Goal: Complete application form: Complete application form

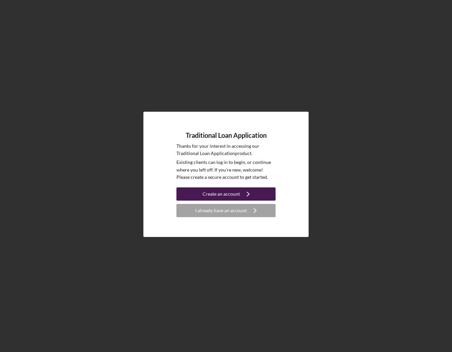
click at [235, 193] on div "Create an account" at bounding box center [220, 193] width 37 height 13
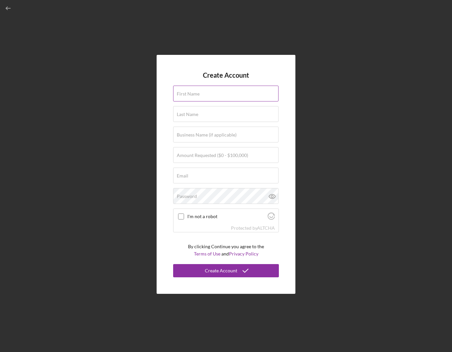
click at [208, 100] on input "First Name" at bounding box center [225, 93] width 105 height 16
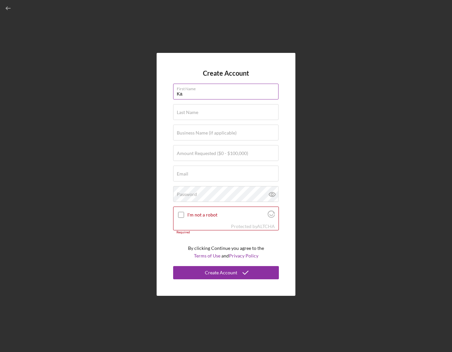
type input "Ka"
type input "Cha"
type input "SugarCane Designs, LLC"
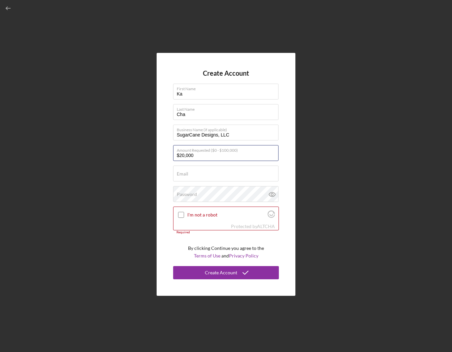
type input "$20,000"
type input "[EMAIL_ADDRESS][DOMAIN_NAME]"
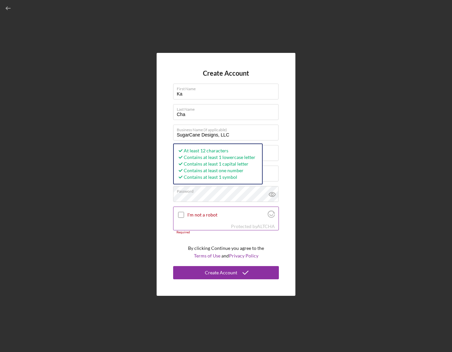
click at [182, 212] on input "I'm not a robot" at bounding box center [181, 215] width 6 height 6
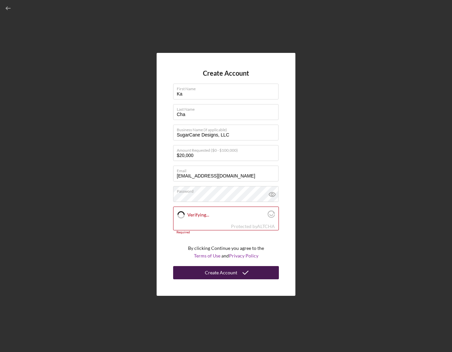
checkbox input "true"
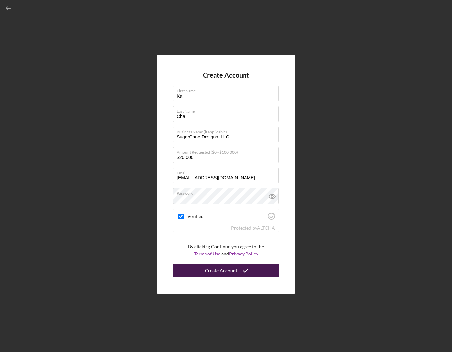
click at [228, 275] on div "Create Account" at bounding box center [221, 270] width 32 height 13
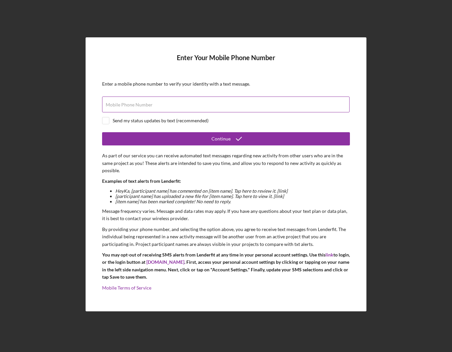
click at [159, 110] on input "Mobile Phone Number" at bounding box center [225, 104] width 247 height 16
type input "(3##) ###-####"
type input "[PHONE_NUMBER]"
click at [137, 121] on div "Send my status updates by text (recommended)" at bounding box center [161, 120] width 96 height 5
checkbox input "true"
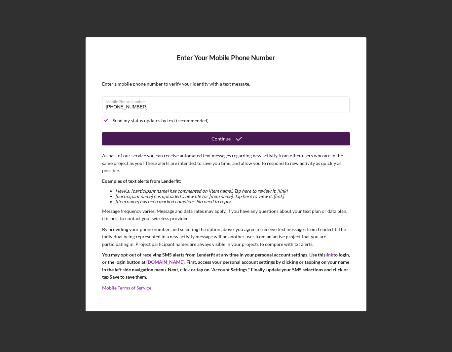
click at [231, 143] on icon "submit" at bounding box center [238, 138] width 17 height 17
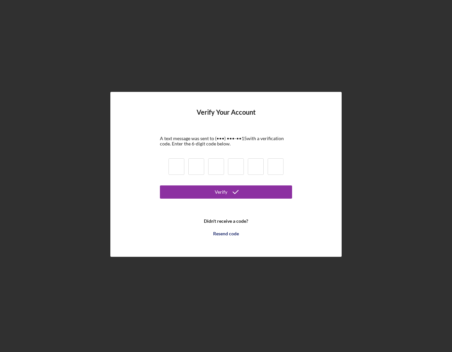
click at [180, 171] on input at bounding box center [176, 166] width 16 height 17
type input "1"
type input "5"
type input "2"
type input "0"
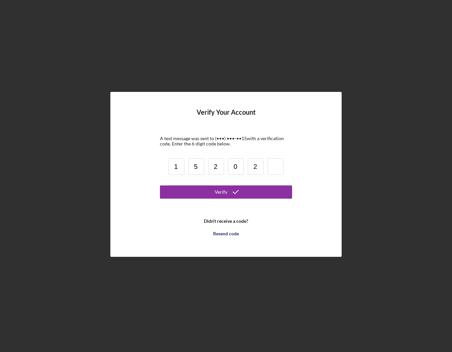
type input "2"
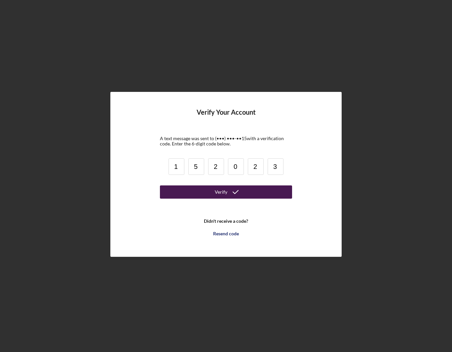
type input "3"
click at [197, 189] on button "Verify" at bounding box center [226, 191] width 132 height 13
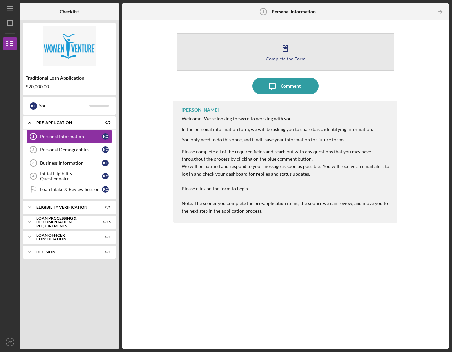
click at [282, 57] on div "Complete the Form" at bounding box center [285, 58] width 40 height 5
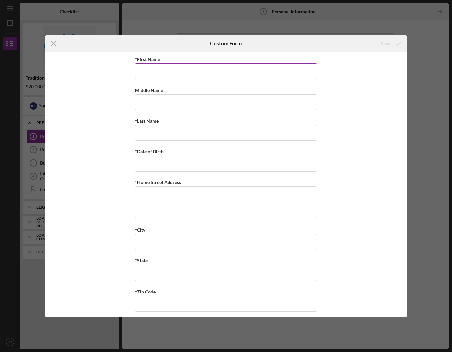
click at [192, 72] on input "*First Name" at bounding box center [226, 71] width 182 height 16
type input "Ka"
type input "Chee"
type input "Cha"
type input "[DATE]"
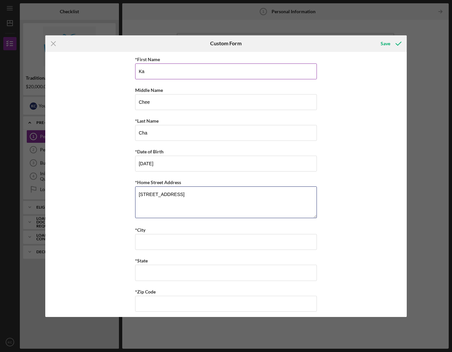
type textarea "[STREET_ADDRESS]"
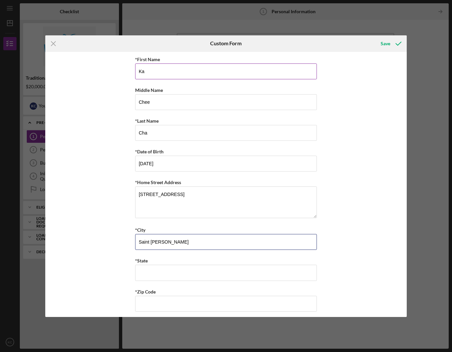
type input "Saint [PERSON_NAME]"
type input "MN"
type input "55107"
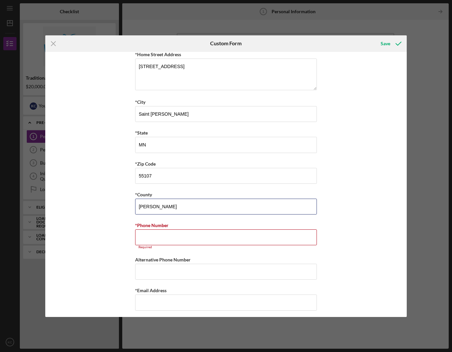
type input "[PERSON_NAME]"
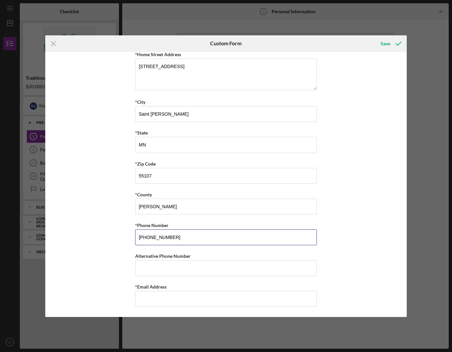
type input "[PHONE_NUMBER]"
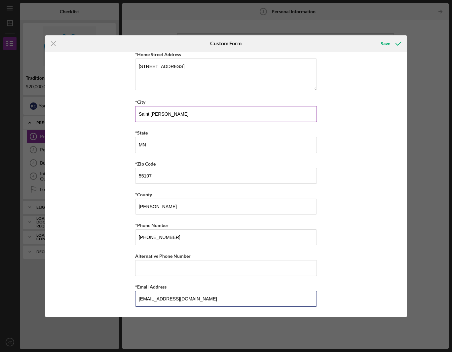
scroll to position [127, 0]
type input "[EMAIL_ADDRESS][DOMAIN_NAME]"
click at [368, 227] on div "*First Name Ka Middle Name Chee *Last Name Cha *Date of Birth [DEMOGRAPHIC_DATA…" at bounding box center [225, 184] width 361 height 265
click at [384, 41] on div "Save" at bounding box center [385, 43] width 10 height 13
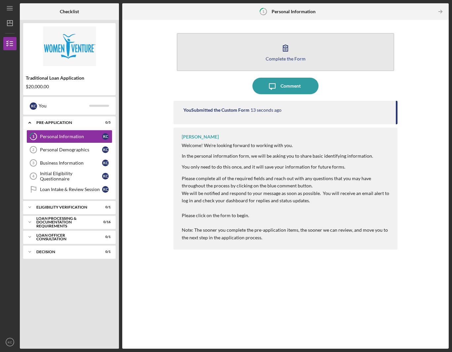
click at [294, 58] on div "Complete the Form" at bounding box center [285, 58] width 40 height 5
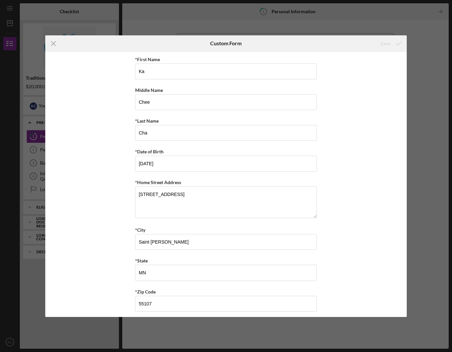
click at [339, 15] on div "Icon/Menu Close Custom Form Save *First Name Ka Middle Name Chee *Last Name Cha…" at bounding box center [226, 176] width 452 height 352
click at [54, 40] on icon "Icon/Menu Close" at bounding box center [53, 43] width 17 height 17
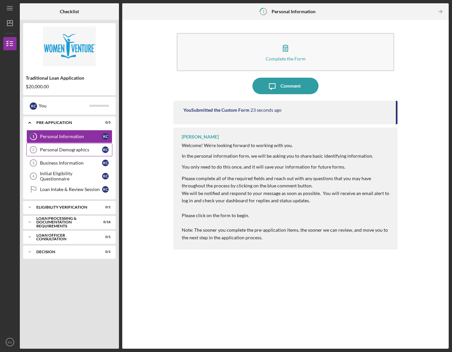
click at [65, 149] on div "Personal Demographics" at bounding box center [71, 149] width 62 height 5
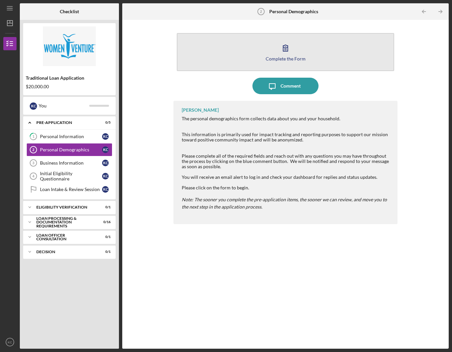
click at [290, 52] on icon "button" at bounding box center [285, 48] width 17 height 17
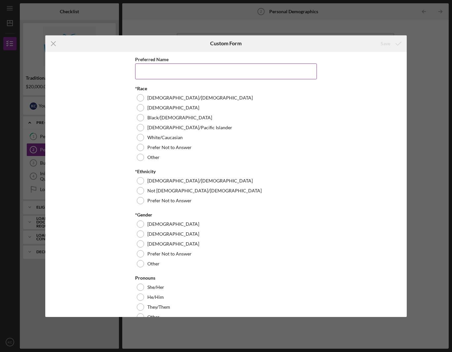
click at [157, 76] on input "Preferred Name" at bounding box center [226, 71] width 182 height 16
type input "KaChee"
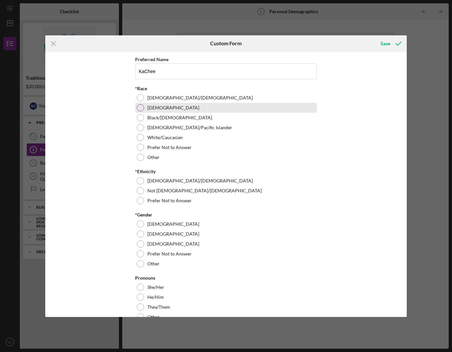
click at [138, 107] on div at bounding box center [140, 107] width 7 height 7
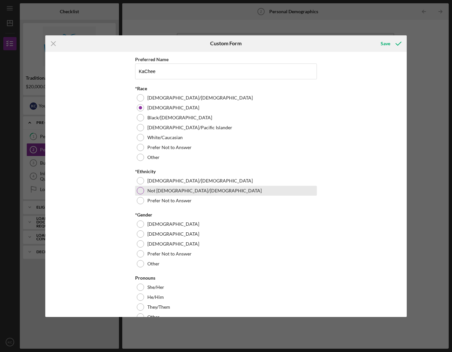
click at [139, 189] on div at bounding box center [140, 190] width 7 height 7
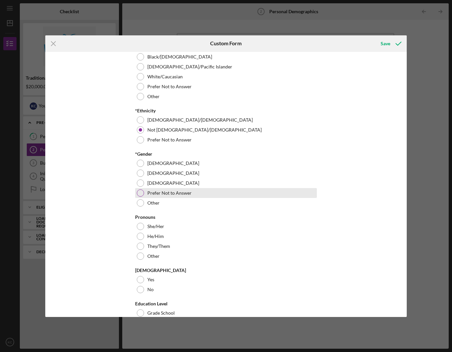
scroll to position [66, 0]
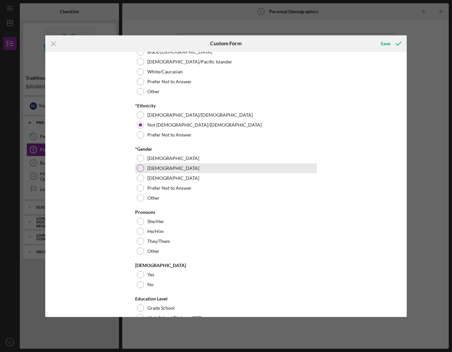
click at [138, 169] on div at bounding box center [140, 167] width 7 height 7
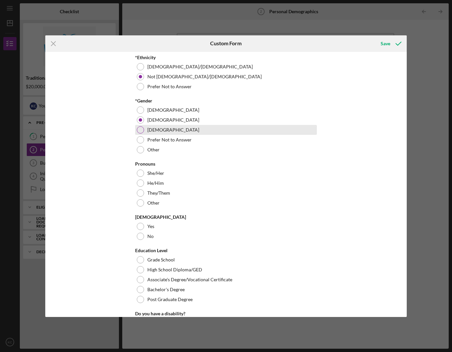
scroll to position [159, 0]
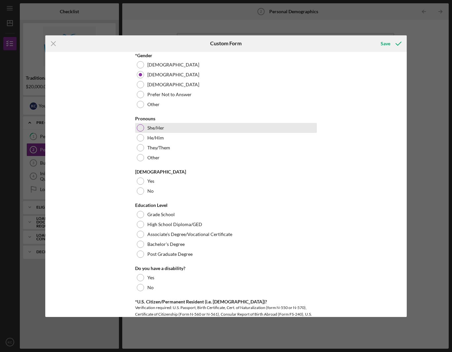
click at [138, 129] on div at bounding box center [140, 127] width 7 height 7
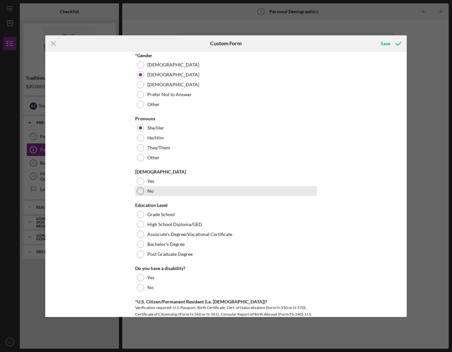
click at [140, 191] on div at bounding box center [140, 190] width 7 height 7
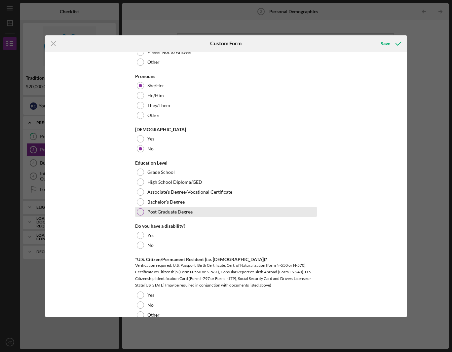
scroll to position [211, 0]
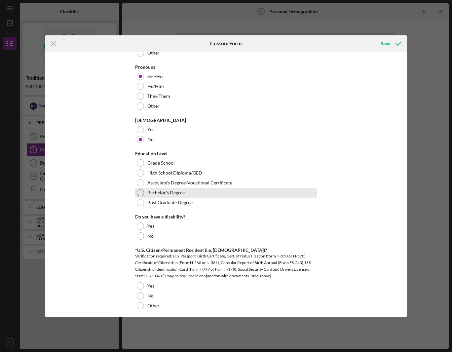
click at [138, 190] on div at bounding box center [140, 192] width 7 height 7
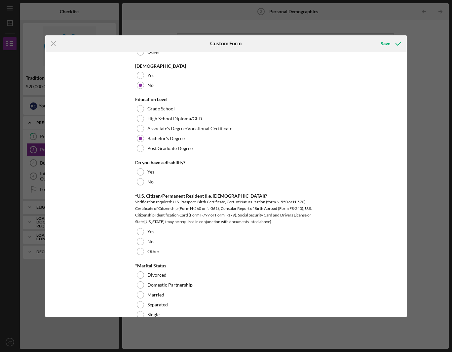
scroll to position [271, 0]
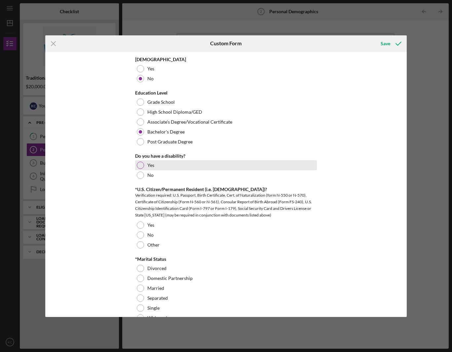
click at [139, 165] on div at bounding box center [140, 164] width 7 height 7
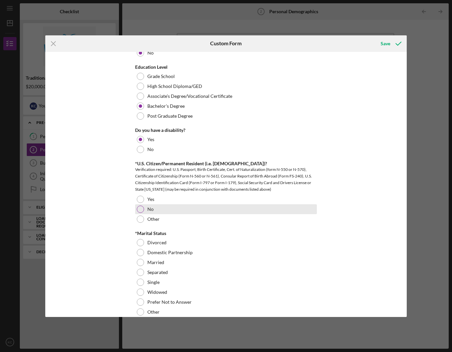
scroll to position [317, 0]
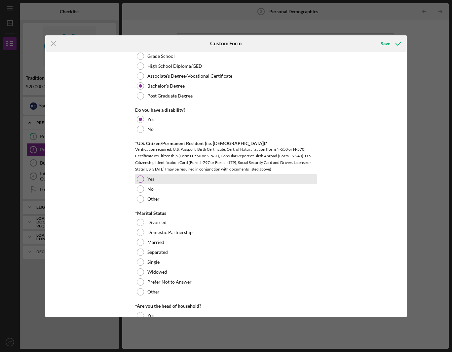
click at [141, 181] on div at bounding box center [140, 178] width 7 height 7
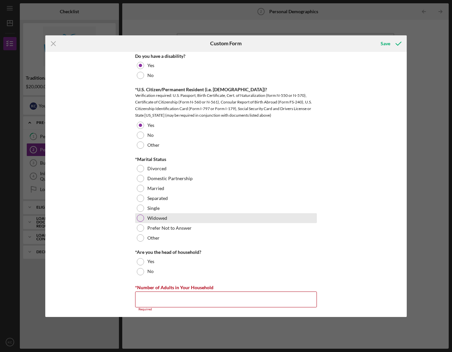
scroll to position [378, 0]
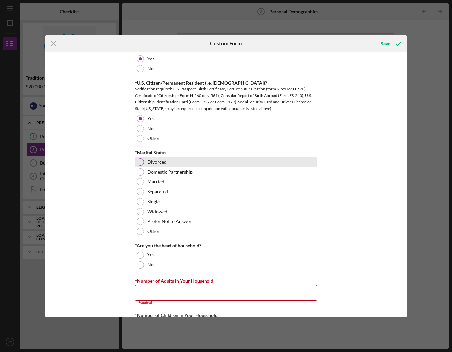
click at [141, 162] on div at bounding box center [140, 161] width 7 height 7
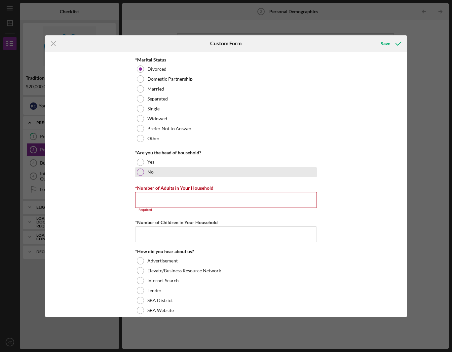
scroll to position [474, 0]
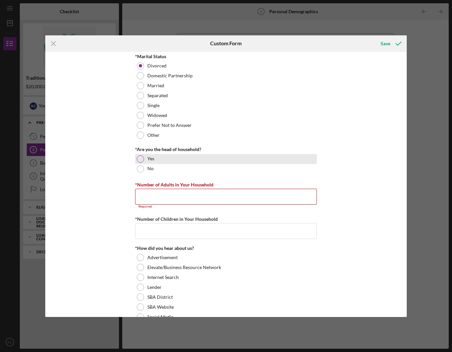
click at [140, 159] on div at bounding box center [140, 158] width 7 height 7
click at [191, 196] on input "*Number of Adults in Your Household" at bounding box center [226, 196] width 182 height 16
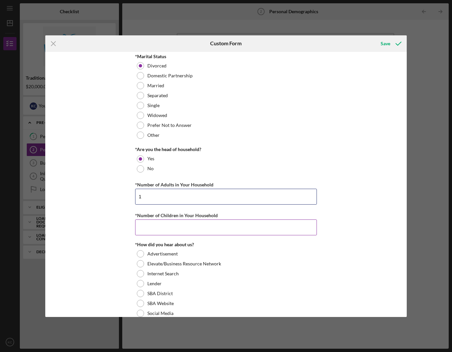
type input "1"
click at [201, 230] on input "*Number of Children in Your Household" at bounding box center [226, 227] width 182 height 16
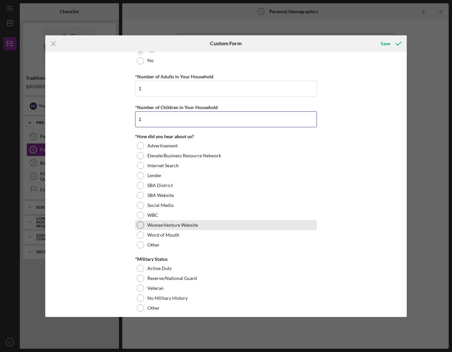
scroll to position [581, 0]
type input "1"
click at [142, 227] on div at bounding box center [140, 225] width 7 height 7
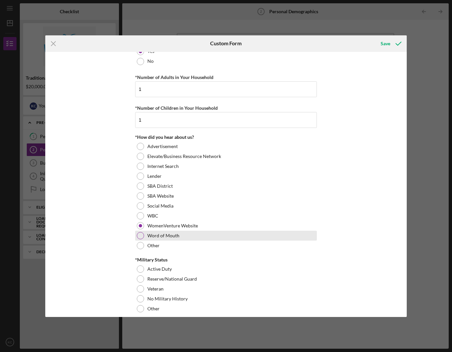
scroll to position [587, 0]
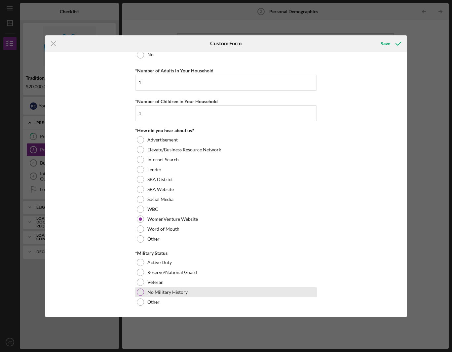
click at [139, 292] on div at bounding box center [140, 291] width 7 height 7
click at [394, 43] on icon "submit" at bounding box center [398, 43] width 17 height 17
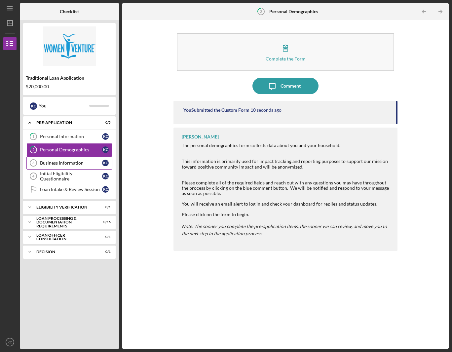
click at [65, 162] on div "Business Information" at bounding box center [71, 162] width 62 height 5
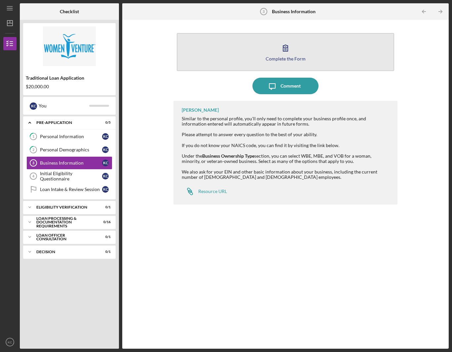
click at [298, 56] on div "Complete the Form" at bounding box center [285, 58] width 40 height 5
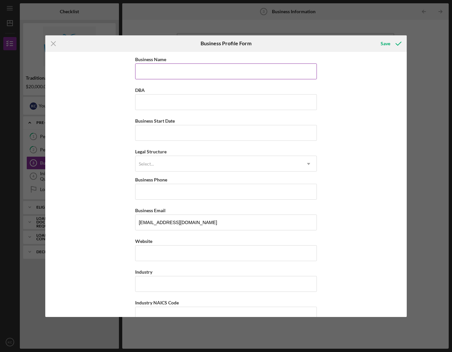
click at [240, 75] on input "Business Name" at bounding box center [226, 71] width 182 height 16
type input "SugarCane Designs, LLC"
type input "[DATE]"
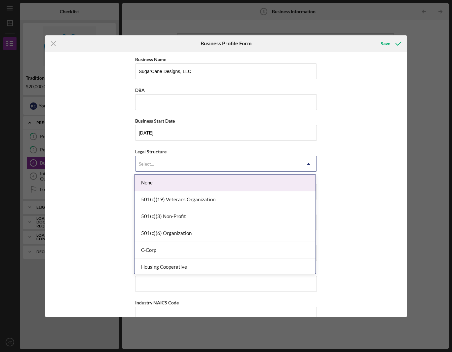
click at [251, 170] on div "Select..." at bounding box center [217, 163] width 165 height 15
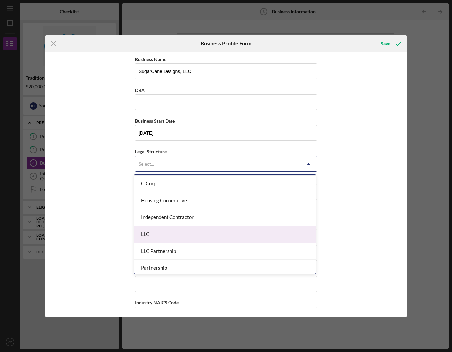
scroll to position [70, 0]
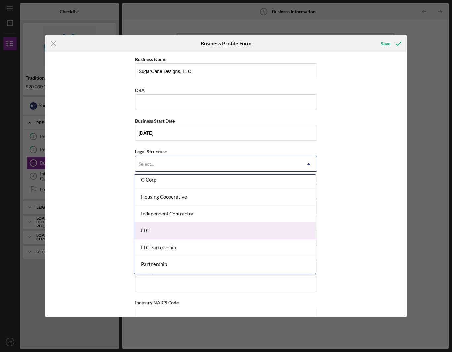
click at [265, 228] on div "LLC" at bounding box center [224, 230] width 181 height 17
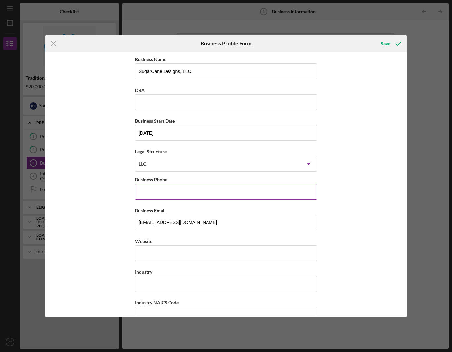
click at [230, 195] on input "Business Phone" at bounding box center [226, 192] width 182 height 16
drag, startPoint x: 208, startPoint y: 209, endPoint x: 190, endPoint y: 196, distance: 21.7
click at [190, 196] on input "Business Phone" at bounding box center [226, 192] width 182 height 16
type input "[PHONE_NUMBER]"
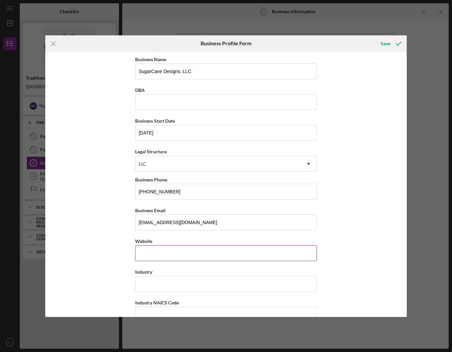
click at [210, 254] on input "Website" at bounding box center [226, 253] width 182 height 16
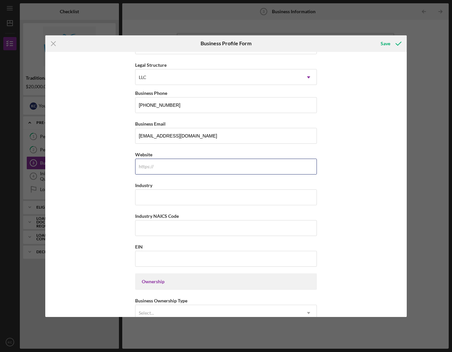
scroll to position [89, 0]
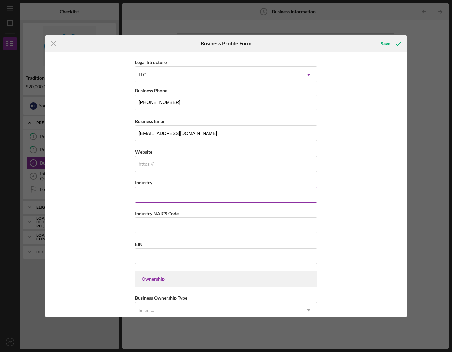
drag, startPoint x: 190, startPoint y: 184, endPoint x: 190, endPoint y: 190, distance: 5.3
click at [190, 185] on div "Industry" at bounding box center [226, 182] width 182 height 8
click at [190, 190] on input "Industry" at bounding box center [226, 194] width 182 height 16
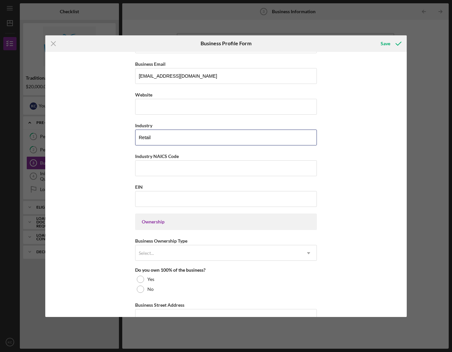
scroll to position [173, 0]
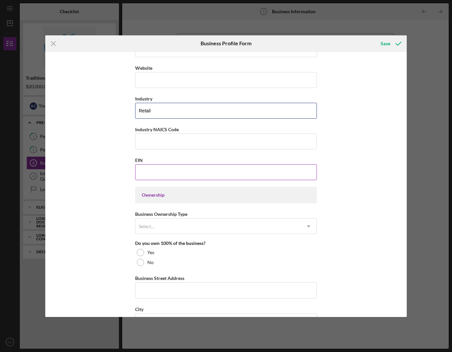
type input "Retail"
click at [195, 173] on input "EIN" at bounding box center [226, 172] width 182 height 16
type input "[US_EMPLOYER_IDENTIFICATION_NUMBER]"
click at [195, 187] on div "Ownership" at bounding box center [226, 194] width 182 height 17
click at [193, 191] on div "Ownership" at bounding box center [226, 194] width 182 height 17
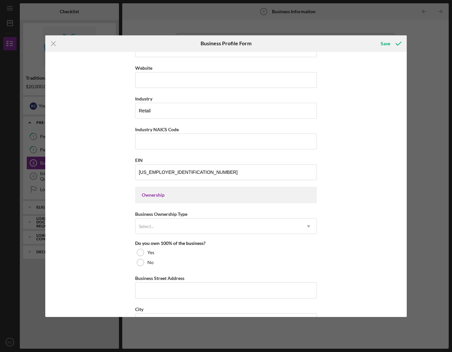
click at [190, 193] on div "Ownership" at bounding box center [226, 194] width 168 height 5
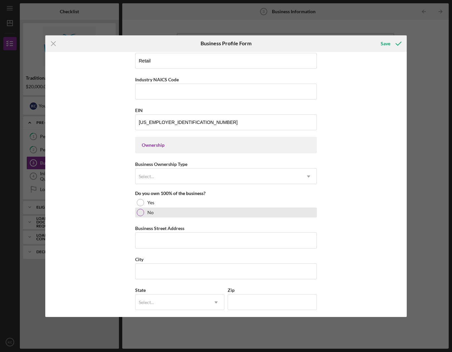
scroll to position [261, 0]
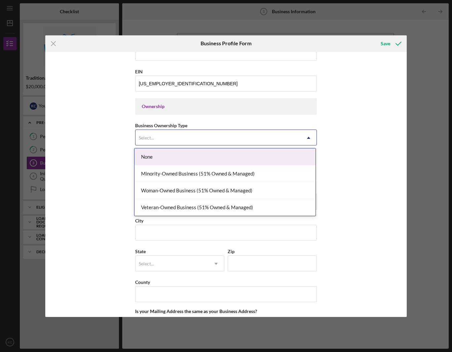
click at [207, 140] on div "Select..." at bounding box center [217, 137] width 165 height 15
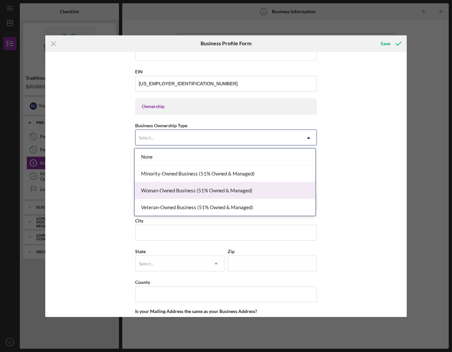
click at [254, 188] on div "Woman-Owned Business (51% Owned & Managed)" at bounding box center [224, 190] width 181 height 17
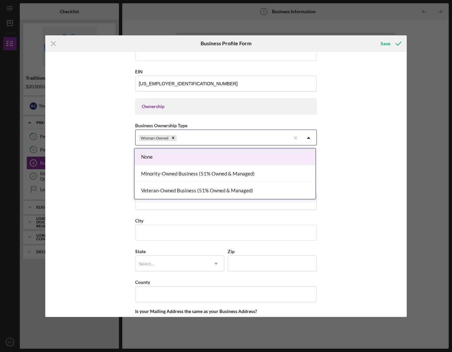
click at [200, 141] on div "Woman-Owned" at bounding box center [212, 137] width 155 height 15
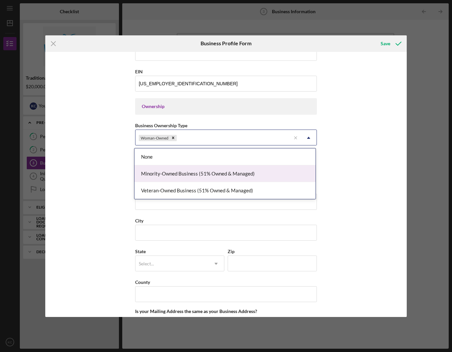
click at [197, 170] on div "Minority-Owned Business (51% Owned & Managed)" at bounding box center [224, 173] width 181 height 17
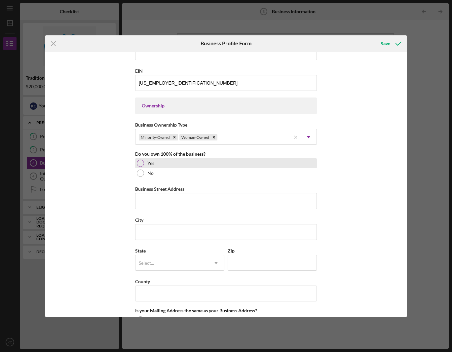
click at [139, 164] on div at bounding box center [140, 162] width 7 height 7
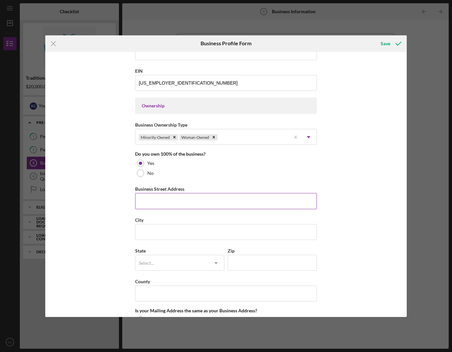
click at [183, 194] on input "Business Street Address" at bounding box center [226, 201] width 182 height 16
type input "[STREET_ADDRESS]"
type input "Saint [PERSON_NAME]"
type input "MN"
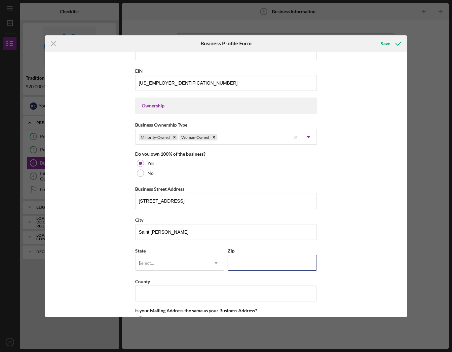
type input "55107"
type input "MN"
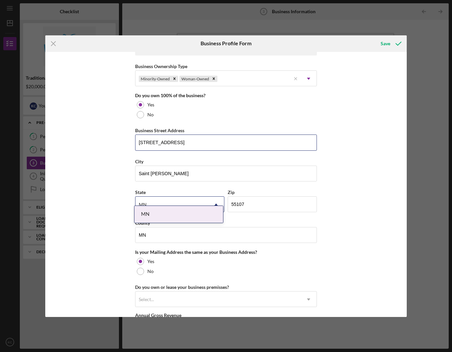
scroll to position [330, 0]
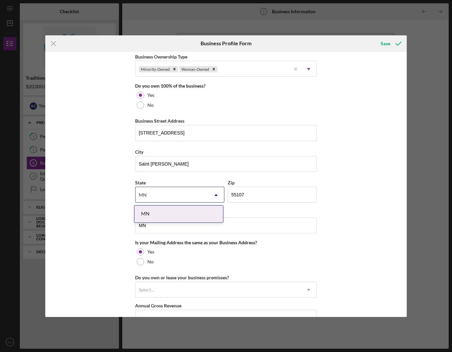
click at [185, 197] on div "MN" at bounding box center [171, 194] width 73 height 15
click at [149, 211] on div "MN" at bounding box center [178, 213] width 88 height 17
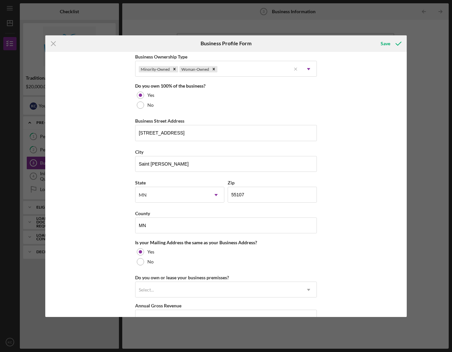
click at [112, 204] on div "Business Name SugarCane Designs, LLC DBA Business Start Date [DATE] Legal Struc…" at bounding box center [225, 184] width 361 height 265
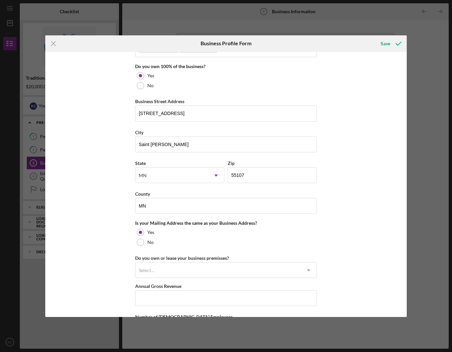
scroll to position [355, 0]
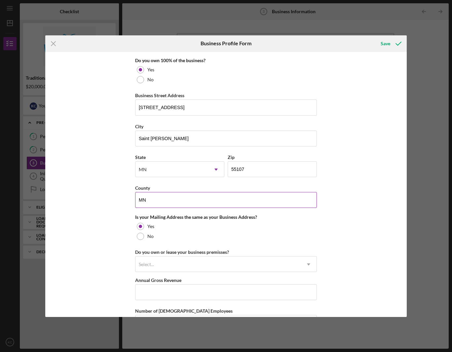
click at [167, 196] on input "MN" at bounding box center [226, 200] width 182 height 16
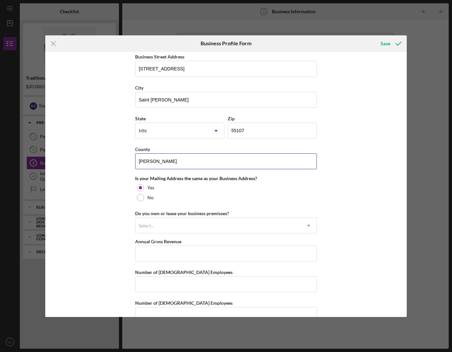
scroll to position [410, 0]
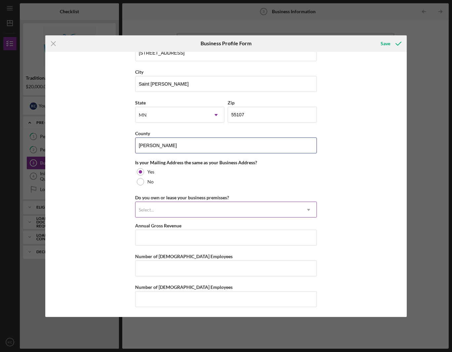
type input "[PERSON_NAME]"
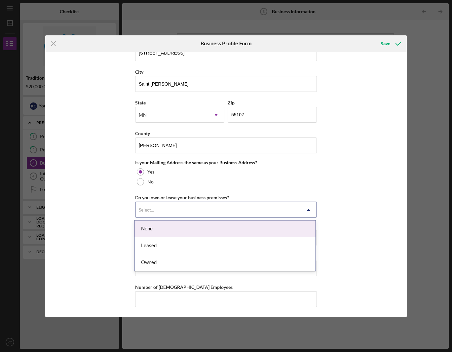
click at [182, 210] on div "Select..." at bounding box center [217, 209] width 165 height 15
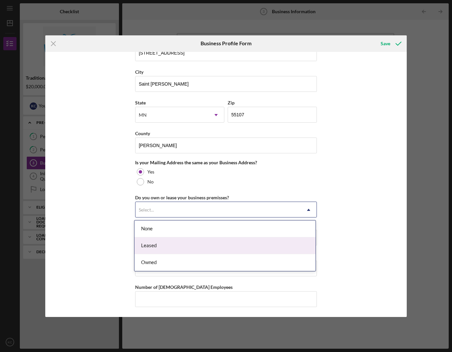
click at [192, 242] on div "Leased" at bounding box center [224, 245] width 181 height 17
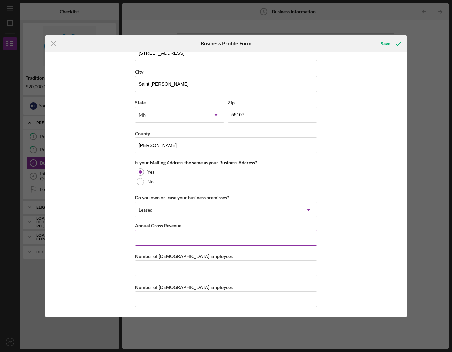
click at [192, 238] on input "Annual Gross Revenue" at bounding box center [226, 237] width 182 height 16
type input "$10,000"
click at [195, 275] on input "Number of [DEMOGRAPHIC_DATA] Employees" at bounding box center [226, 268] width 182 height 16
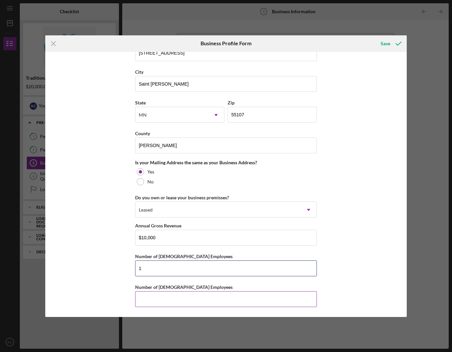
type input "1"
click at [201, 299] on input "Number of [DEMOGRAPHIC_DATA] Employees" at bounding box center [226, 299] width 182 height 16
type input "0"
click at [380, 46] on button "Save" at bounding box center [390, 43] width 33 height 13
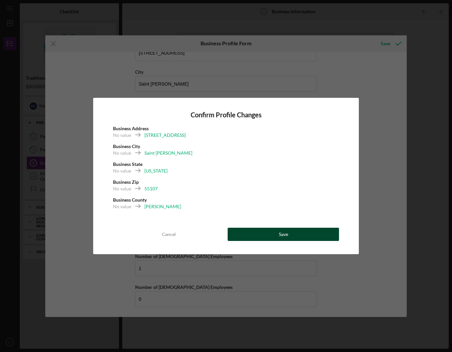
click at [299, 237] on button "Save" at bounding box center [282, 233] width 111 height 13
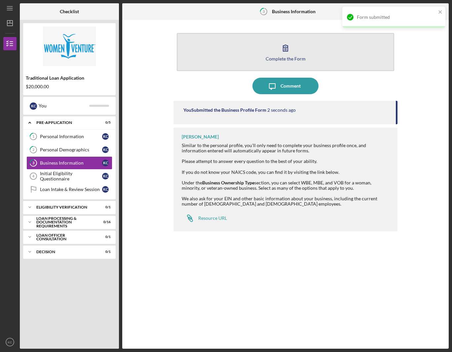
click at [280, 61] on button "Complete the Form Form" at bounding box center [285, 52] width 217 height 38
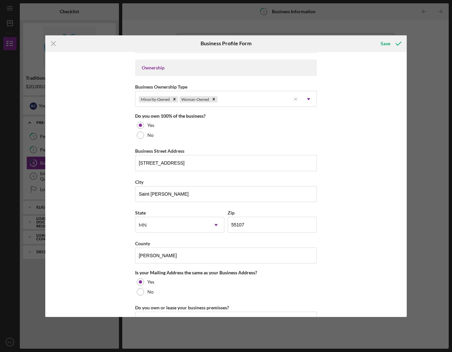
scroll to position [326, 0]
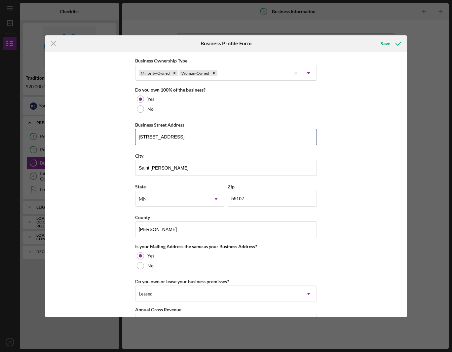
click at [211, 133] on input "[STREET_ADDRESS]" at bounding box center [226, 137] width 182 height 16
type input "[STREET_ADDRESS]"
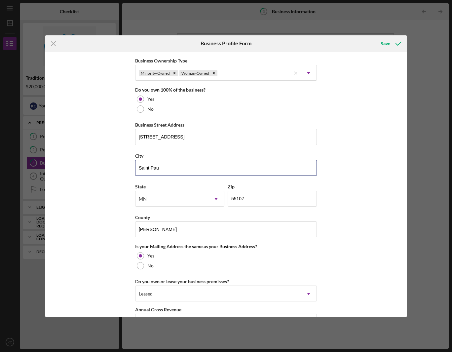
type input "Saint [PERSON_NAME]"
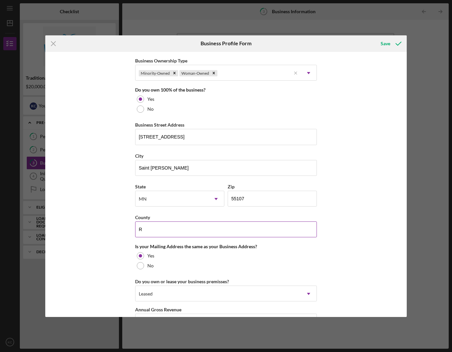
type input "[PERSON_NAME]"
click at [253, 199] on input "55107" at bounding box center [271, 198] width 89 height 16
type input "55107"
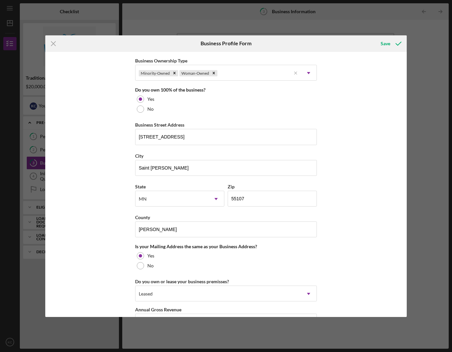
click at [95, 197] on div "Business Name SugarCane Designs, LLC DBA Business Start Date [DATE] Legal Struc…" at bounding box center [225, 184] width 361 height 265
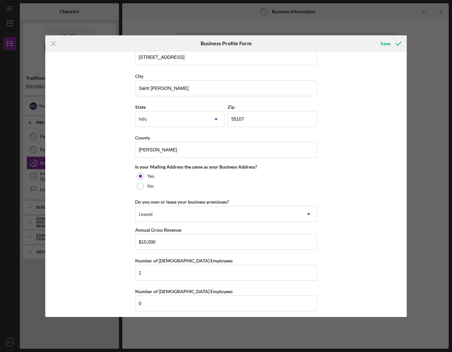
scroll to position [410, 0]
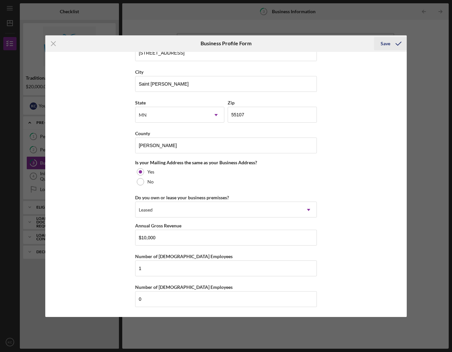
click at [385, 45] on div "Save" at bounding box center [385, 43] width 10 height 13
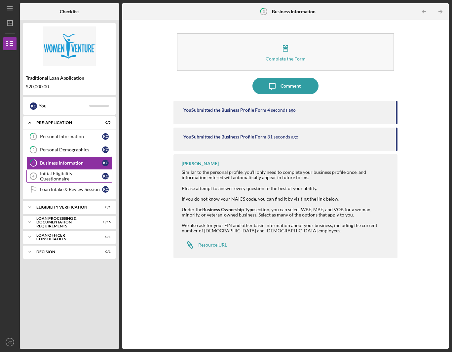
click at [72, 178] on div "Initial Eligibility Questionnaire" at bounding box center [71, 176] width 62 height 11
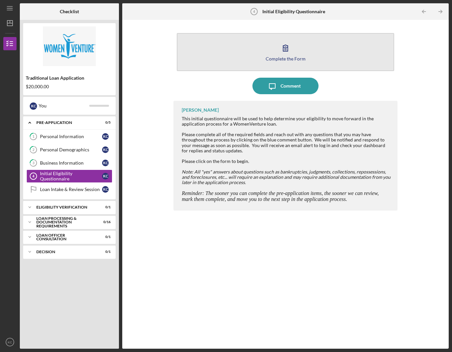
click at [285, 53] on icon "button" at bounding box center [285, 48] width 17 height 17
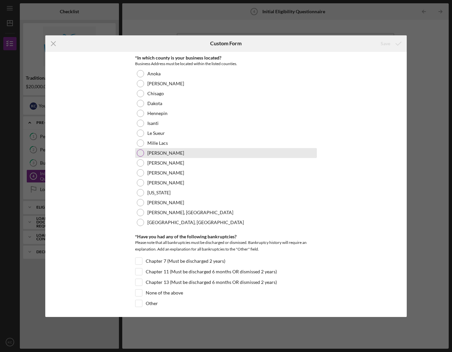
click at [142, 154] on div at bounding box center [140, 152] width 7 height 7
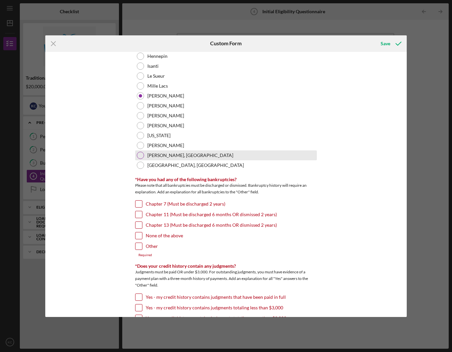
scroll to position [87, 0]
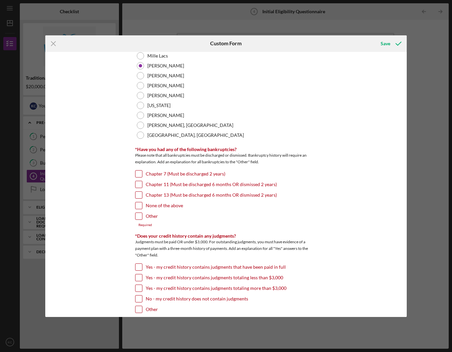
click at [138, 206] on input "None of the above" at bounding box center [138, 205] width 7 height 7
checkbox input "true"
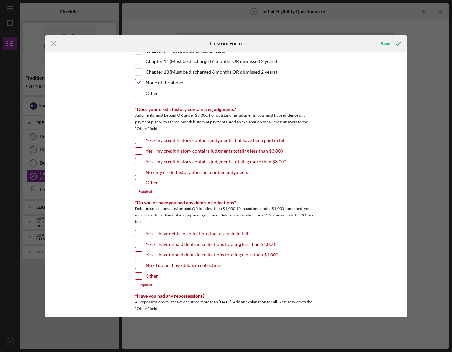
scroll to position [212, 0]
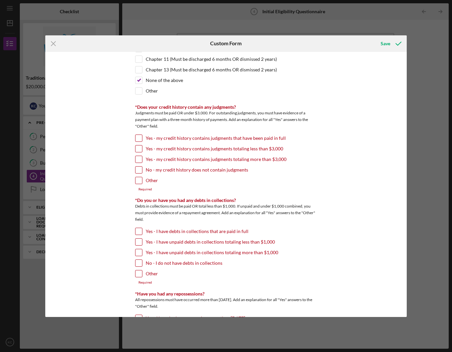
click at [138, 172] on input "No - my credit history does not contain judgments" at bounding box center [138, 169] width 7 height 7
checkbox input "true"
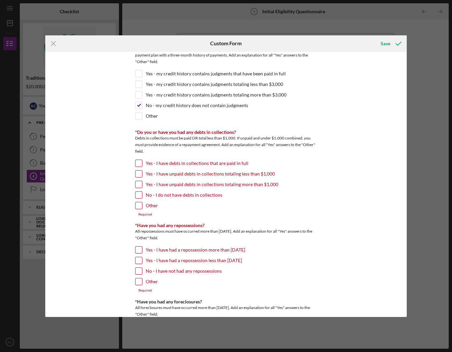
scroll to position [279, 0]
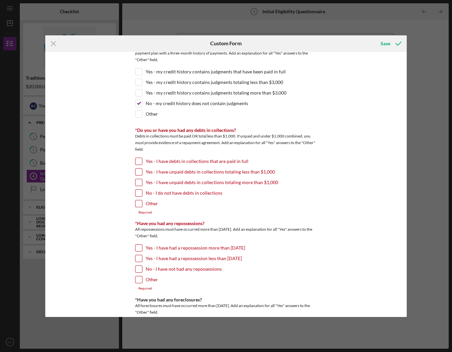
click at [136, 194] on input "No - I do not have debts in collections" at bounding box center [138, 192] width 7 height 7
checkbox input "true"
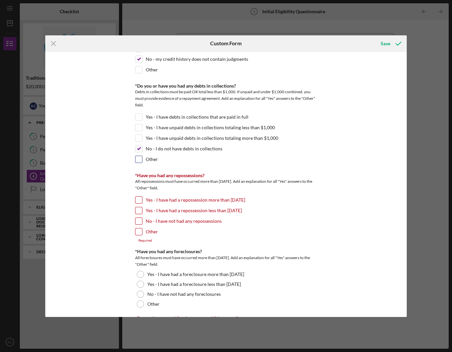
scroll to position [334, 0]
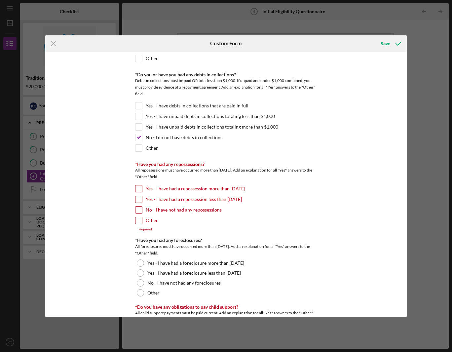
click at [137, 210] on input "No - I have not had any repossessions" at bounding box center [138, 209] width 7 height 7
checkbox input "true"
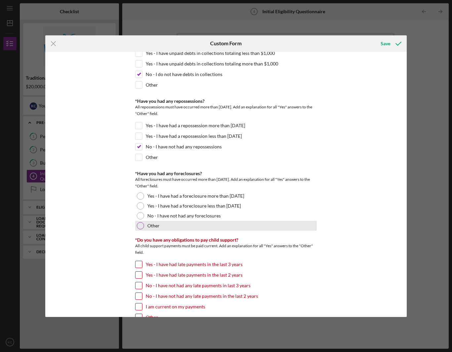
scroll to position [400, 0]
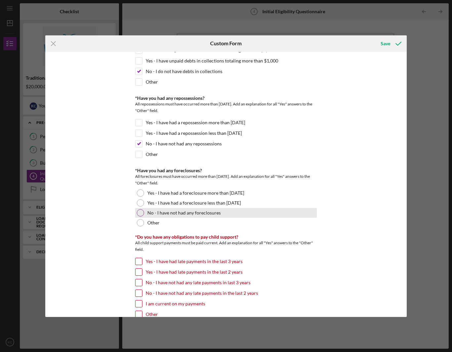
click at [140, 213] on div at bounding box center [140, 212] width 7 height 7
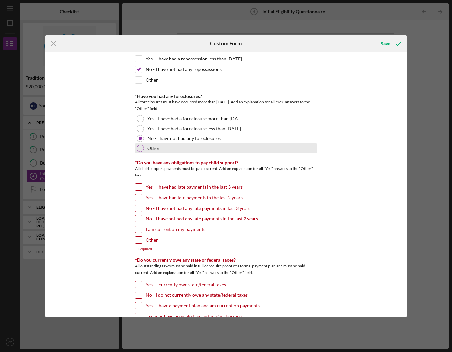
scroll to position [477, 0]
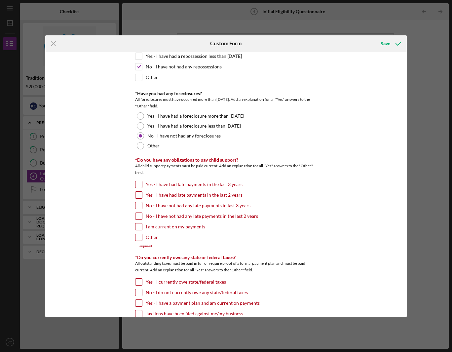
click at [138, 227] on input "I am current on my payments" at bounding box center [138, 226] width 7 height 7
checkbox input "true"
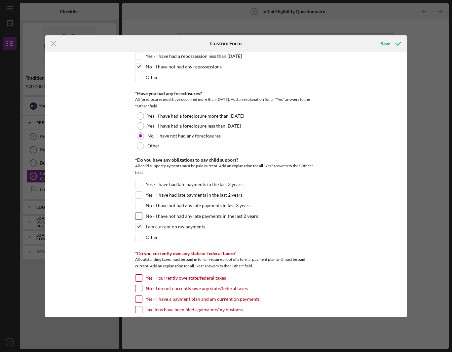
click at [138, 217] on input "No - I have not had any late payments in the last 2 years" at bounding box center [138, 216] width 7 height 7
checkbox input "true"
click at [138, 226] on input "I am current on my payments" at bounding box center [138, 226] width 7 height 7
checkbox input "false"
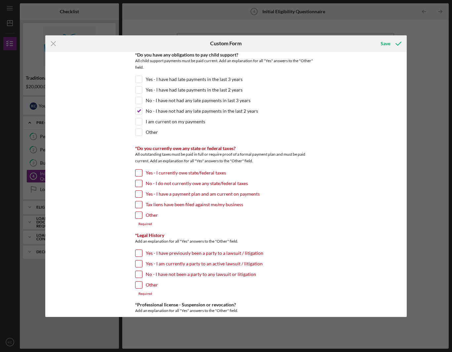
scroll to position [584, 0]
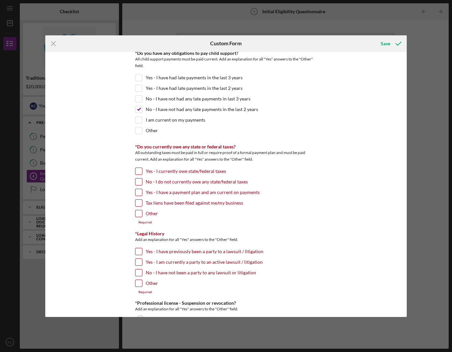
click at [138, 182] on input "No - I do not currently owe any state/federal taxes" at bounding box center [138, 181] width 7 height 7
checkbox input "true"
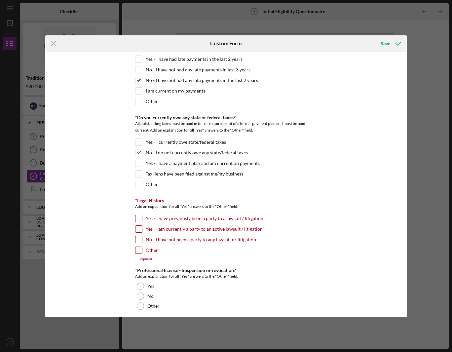
scroll to position [652, 0]
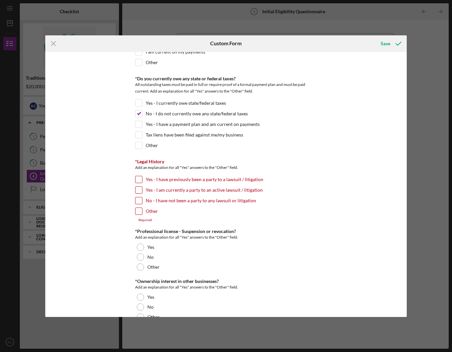
click at [138, 201] on input "No - I have not been a party to any lawsuit or litigation" at bounding box center [138, 200] width 7 height 7
checkbox input "true"
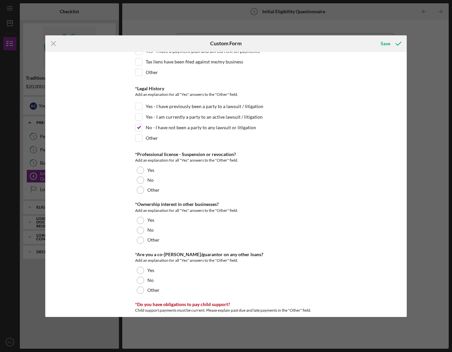
scroll to position [725, 0]
click at [141, 182] on div at bounding box center [140, 179] width 7 height 7
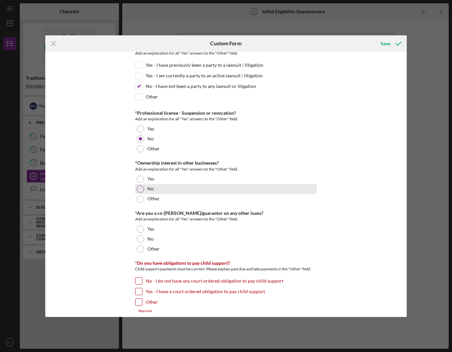
scroll to position [767, 0]
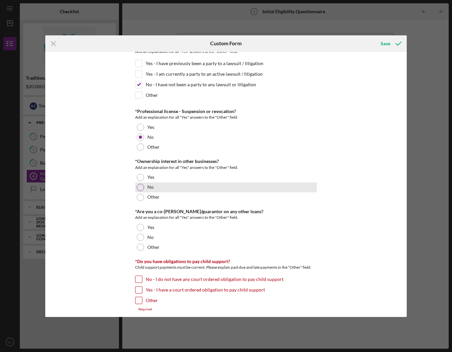
click at [137, 186] on div at bounding box center [140, 187] width 7 height 7
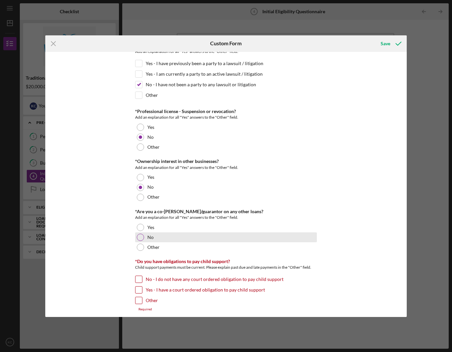
click at [139, 237] on div at bounding box center [140, 236] width 7 height 7
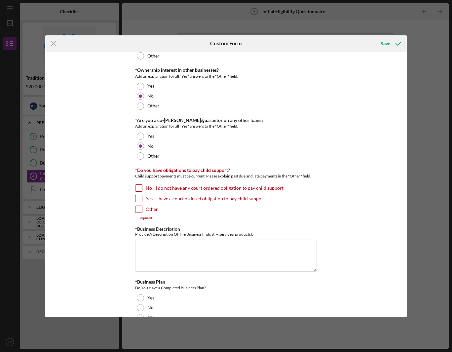
scroll to position [862, 0]
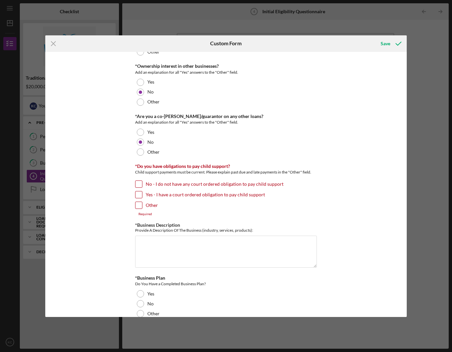
click at [139, 185] on input "No - I do not have any court ordered obligation to pay child support" at bounding box center [138, 184] width 7 height 7
checkbox input "true"
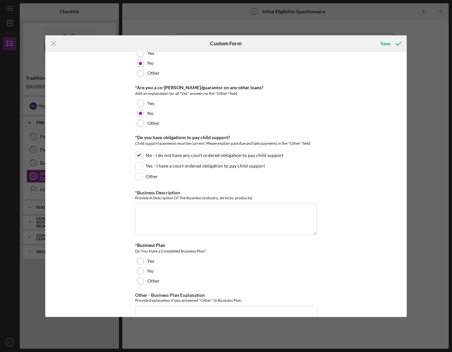
scroll to position [908, 0]
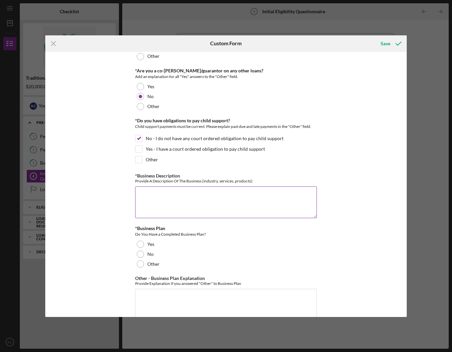
click at [171, 201] on textarea "*Business Description" at bounding box center [226, 202] width 182 height 32
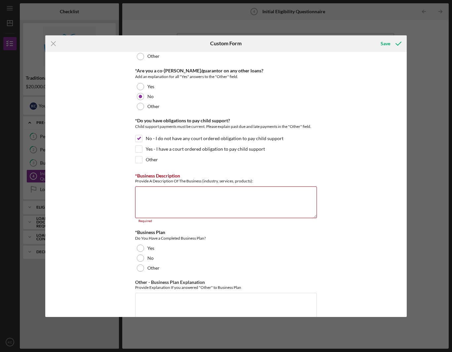
paste textarea "Custom laser engraving and cutting that transforms everyday items into one-of-a…"
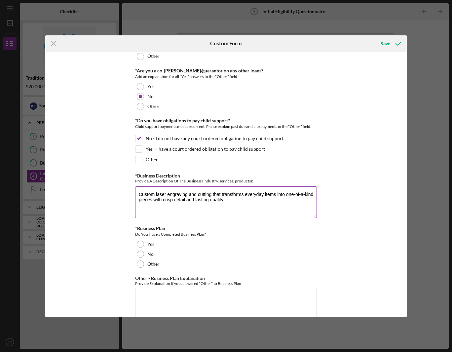
click at [138, 193] on textarea "Custom laser engraving and cutting that transforms everyday items into one-of-a…" at bounding box center [226, 202] width 182 height 32
click at [230, 194] on textarea "Providing custom laser engraving and cutting that transforms everyday items int…" at bounding box center [226, 202] width 182 height 32
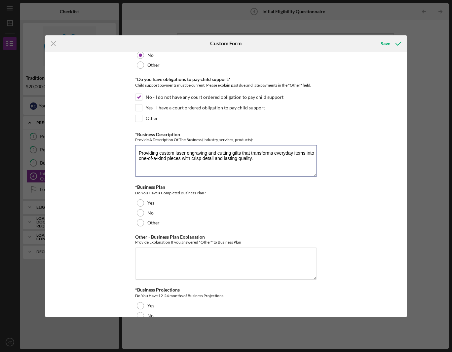
scroll to position [980, 0]
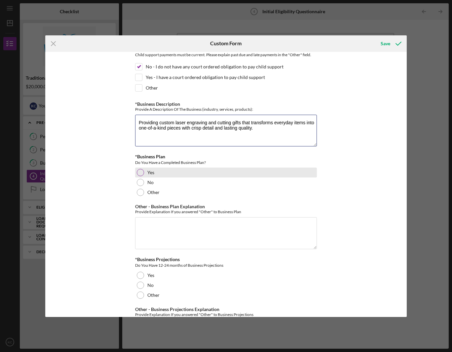
type textarea "Providing custom laser engraving and cutting gifts that transforms everyday ite…"
click at [142, 174] on div at bounding box center [140, 172] width 7 height 7
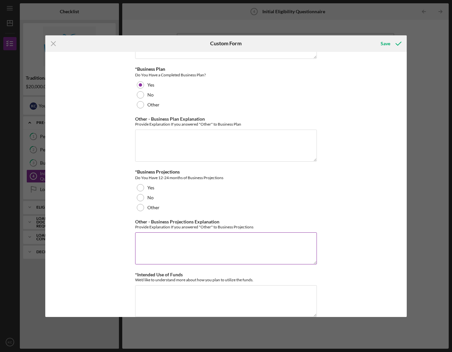
scroll to position [1078, 0]
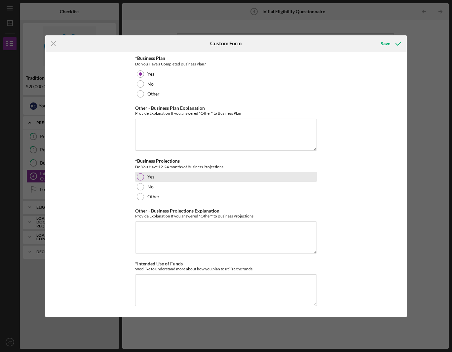
click at [139, 177] on div at bounding box center [140, 176] width 7 height 7
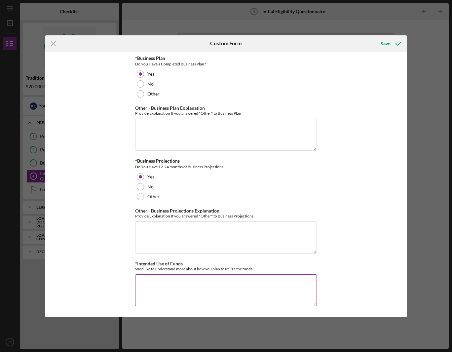
click at [196, 284] on textarea "*Intended Use of Funds" at bounding box center [226, 290] width 182 height 32
paste textarea ""I would like to start my own custom laser design studio that creates personali…"
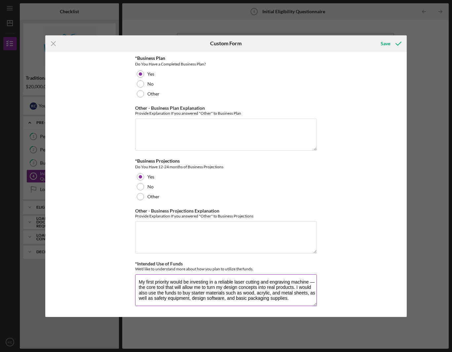
scroll to position [0, 0]
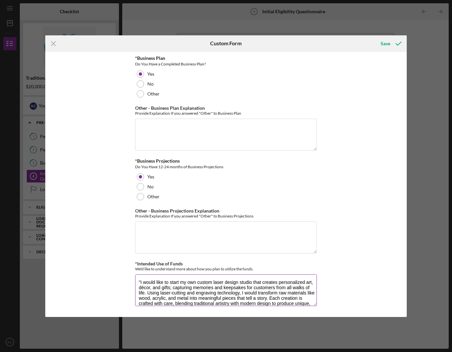
click at [139, 282] on textarea ""I would like to start my own custom laser design studio that creates personali…" at bounding box center [226, 290] width 182 height 32
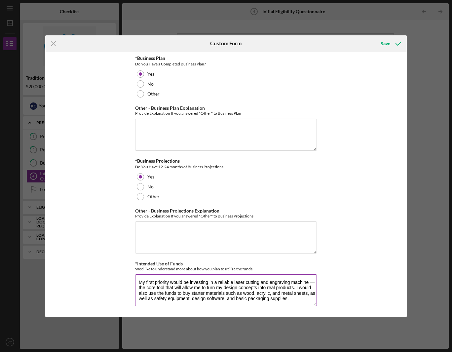
scroll to position [37, 0]
type textarea "I would like to start my own custom laser design studio that creates personaliz…"
click at [394, 40] on icon "submit" at bounding box center [398, 43] width 17 height 17
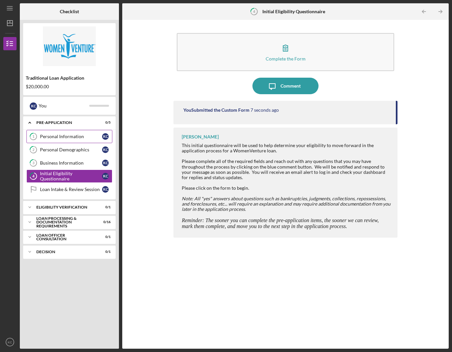
click at [64, 136] on div "Personal Information" at bounding box center [71, 136] width 62 height 5
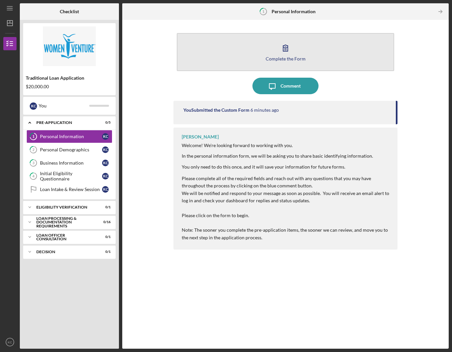
click at [282, 54] on icon "button" at bounding box center [285, 48] width 17 height 17
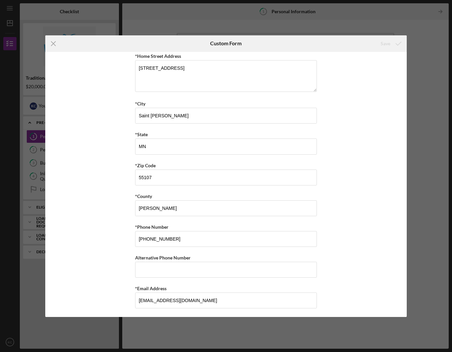
scroll to position [127, 0]
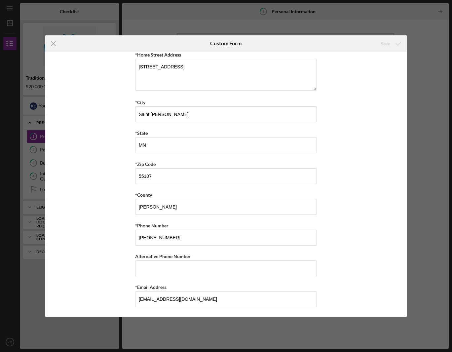
drag, startPoint x: 56, startPoint y: 47, endPoint x: 65, endPoint y: 54, distance: 12.0
click at [56, 47] on icon "Icon/Menu Close" at bounding box center [53, 43] width 17 height 17
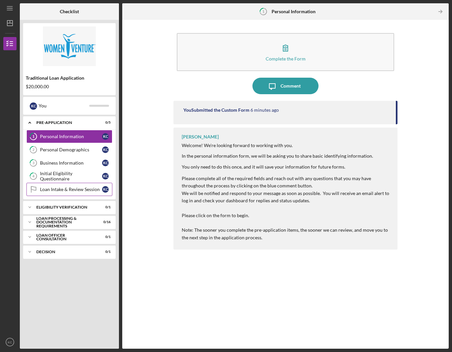
click at [69, 188] on div "Loan Intake & Review Session" at bounding box center [71, 188] width 62 height 5
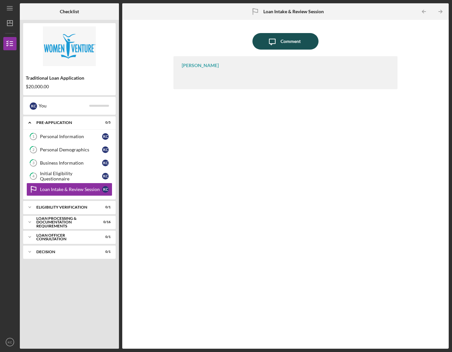
click at [284, 44] on div "Comment" at bounding box center [290, 41] width 20 height 17
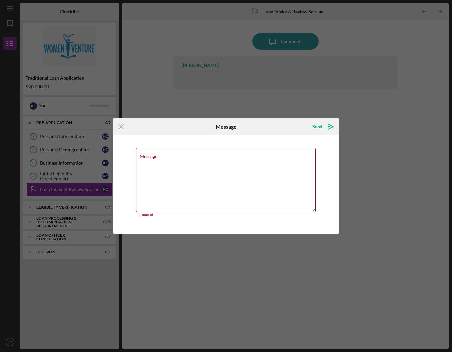
click at [349, 129] on div "Icon/Menu Close Message Send Icon/icon-invite-send Message Required Cancel Send…" at bounding box center [226, 176] width 452 height 352
click at [122, 125] on icon "Icon/Menu Close" at bounding box center [121, 126] width 17 height 17
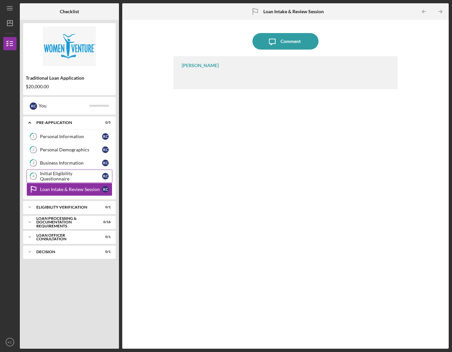
click at [84, 171] on link "4 Initial Eligibility Questionnaire K C" at bounding box center [69, 175] width 86 height 13
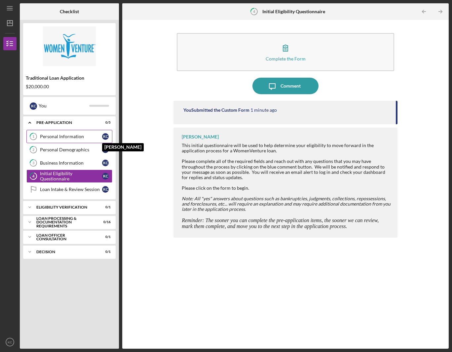
click at [106, 136] on div "K C" at bounding box center [105, 136] width 7 height 7
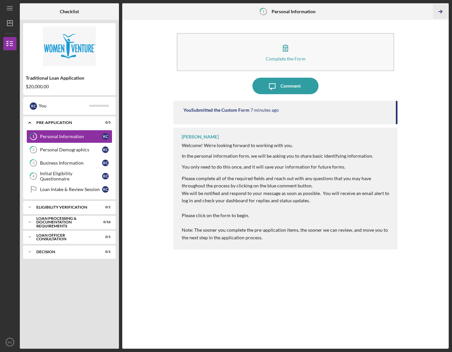
click at [439, 12] on line "button" at bounding box center [439, 12] width 3 height 0
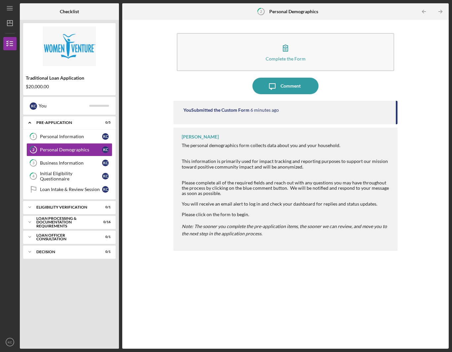
click at [439, 12] on line "button" at bounding box center [439, 12] width 3 height 0
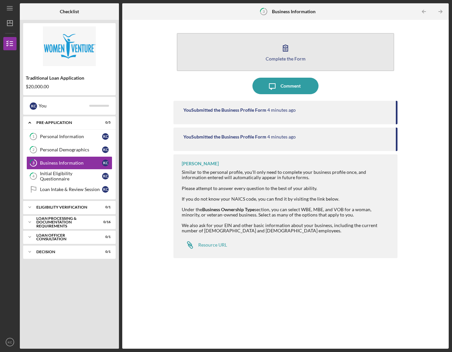
click at [282, 56] on div "Complete the Form" at bounding box center [285, 58] width 40 height 5
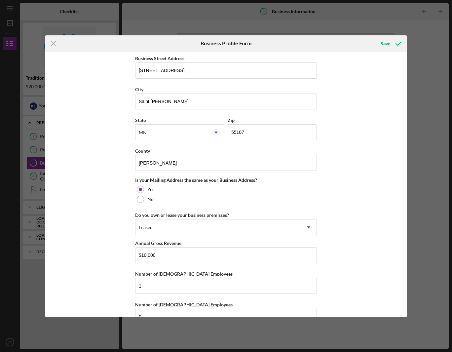
scroll to position [410, 0]
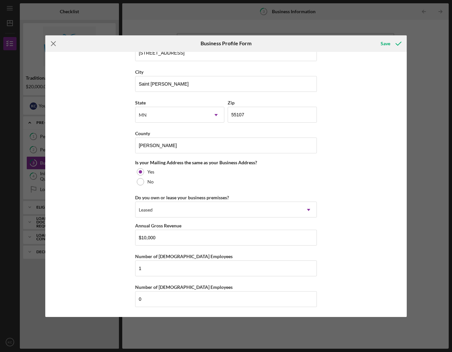
click at [50, 45] on icon "Icon/Menu Close" at bounding box center [53, 43] width 17 height 17
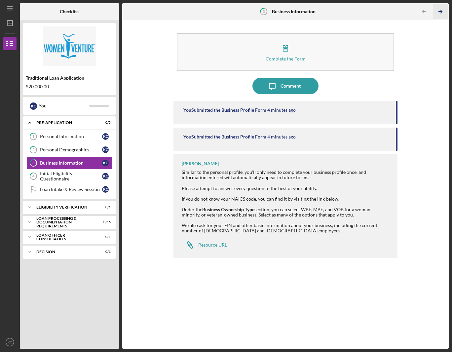
click at [443, 11] on icon "Icon/Table Pagination Arrow" at bounding box center [439, 11] width 15 height 15
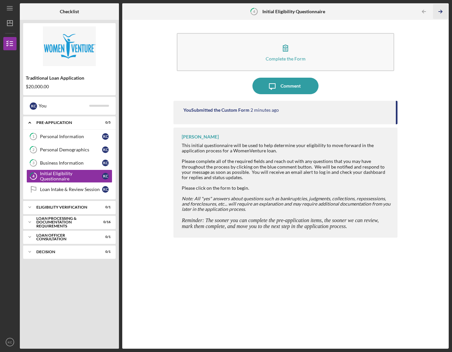
click at [439, 14] on icon "Icon/Table Pagination Arrow" at bounding box center [439, 11] width 15 height 15
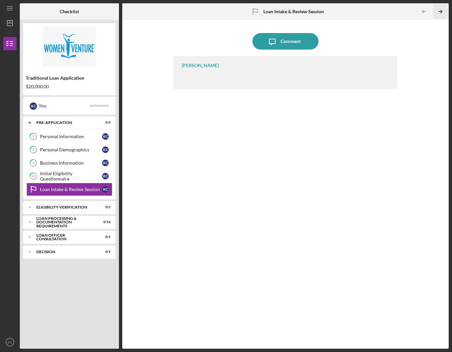
click at [438, 15] on icon "Icon/Table Pagination Arrow" at bounding box center [439, 11] width 15 height 15
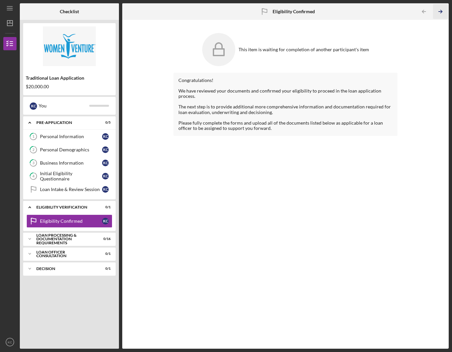
click at [437, 14] on icon "Icon/Table Pagination Arrow" at bounding box center [439, 11] width 15 height 15
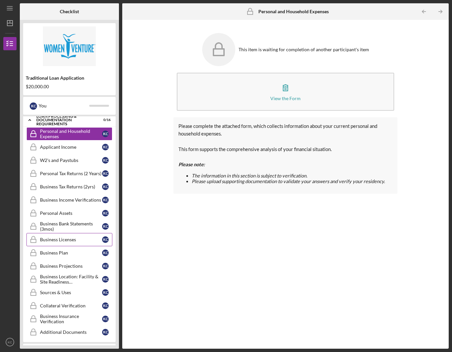
scroll to position [149, 0]
